Goal: Information Seeking & Learning: Learn about a topic

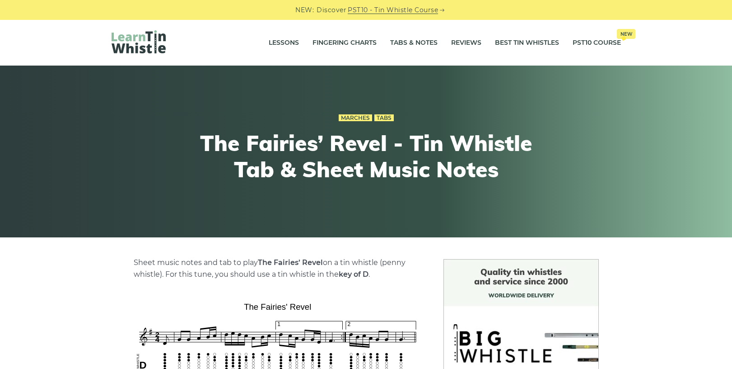
scroll to position [251, 0]
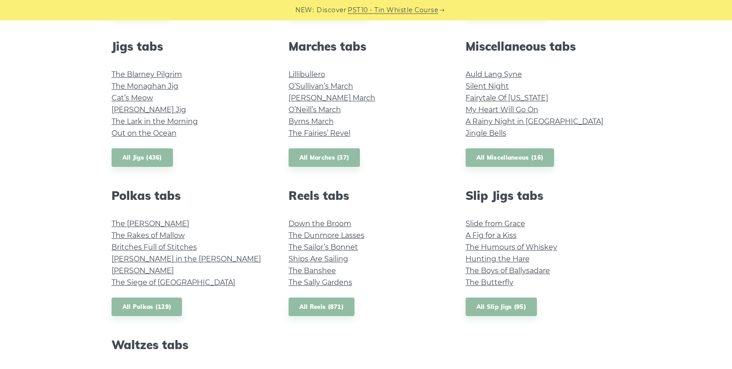
scroll to position [501, 0]
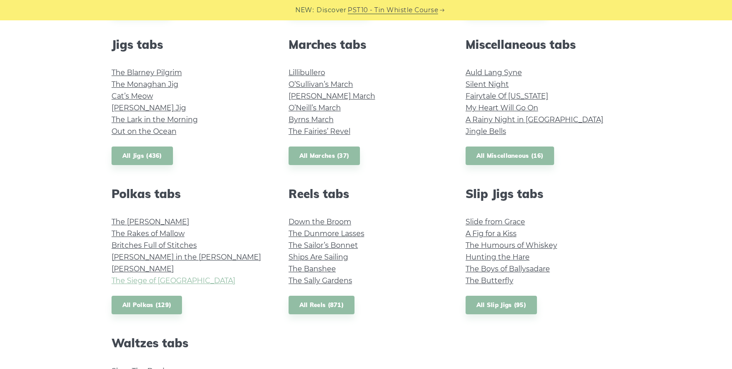
click at [164, 281] on link "The Siege of [GEOGRAPHIC_DATA]" at bounding box center [174, 280] width 124 height 9
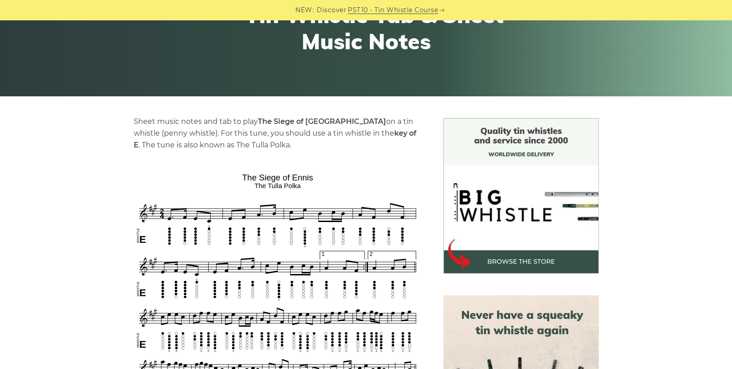
scroll to position [144, 0]
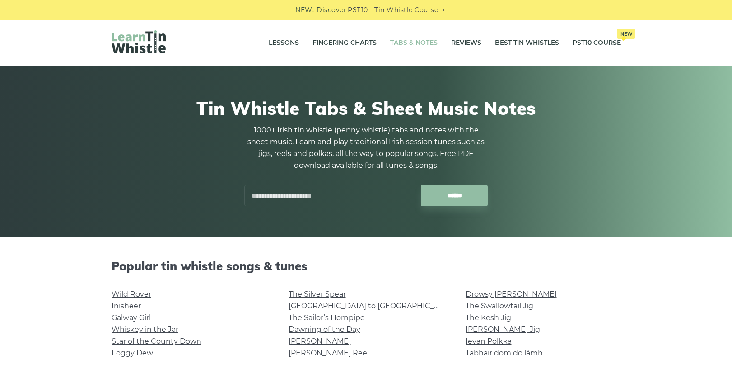
scroll to position [501, 0]
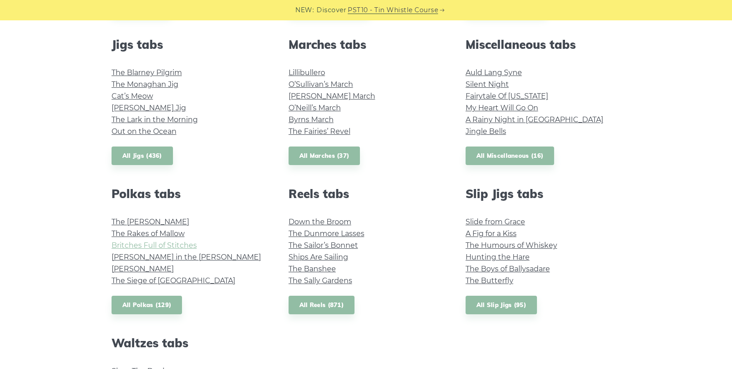
click at [175, 244] on link "Britches Full of Stitches" at bounding box center [154, 245] width 85 height 9
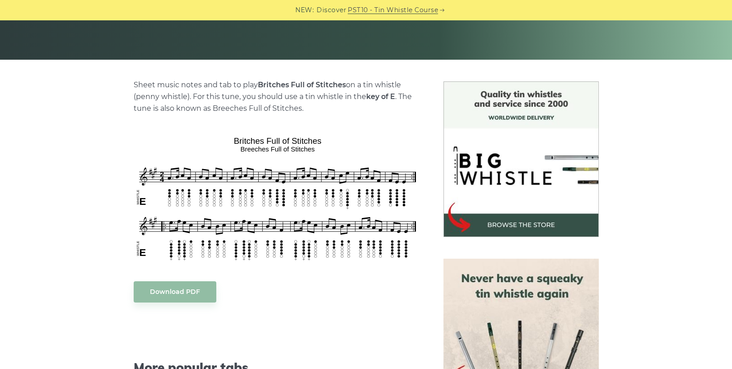
scroll to position [175, 0]
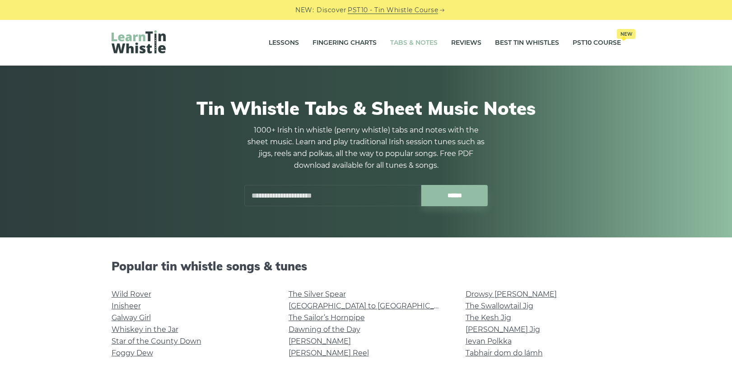
scroll to position [501, 0]
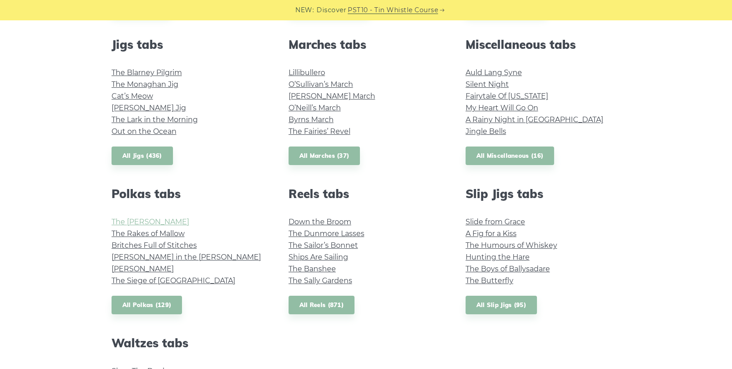
click at [132, 220] on link "The [PERSON_NAME]" at bounding box center [151, 221] width 78 height 9
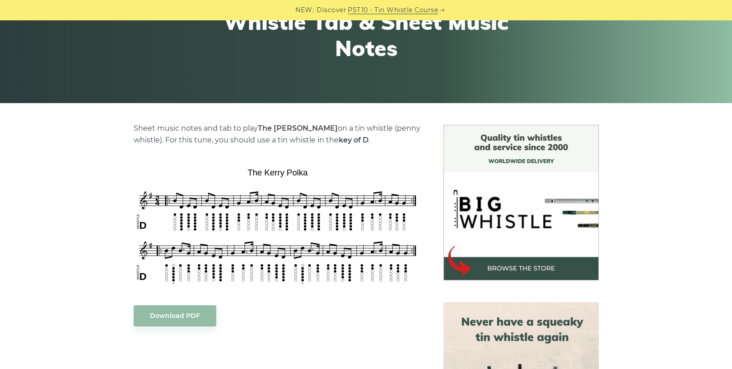
scroll to position [136, 0]
